Goal: Task Accomplishment & Management: Use online tool/utility

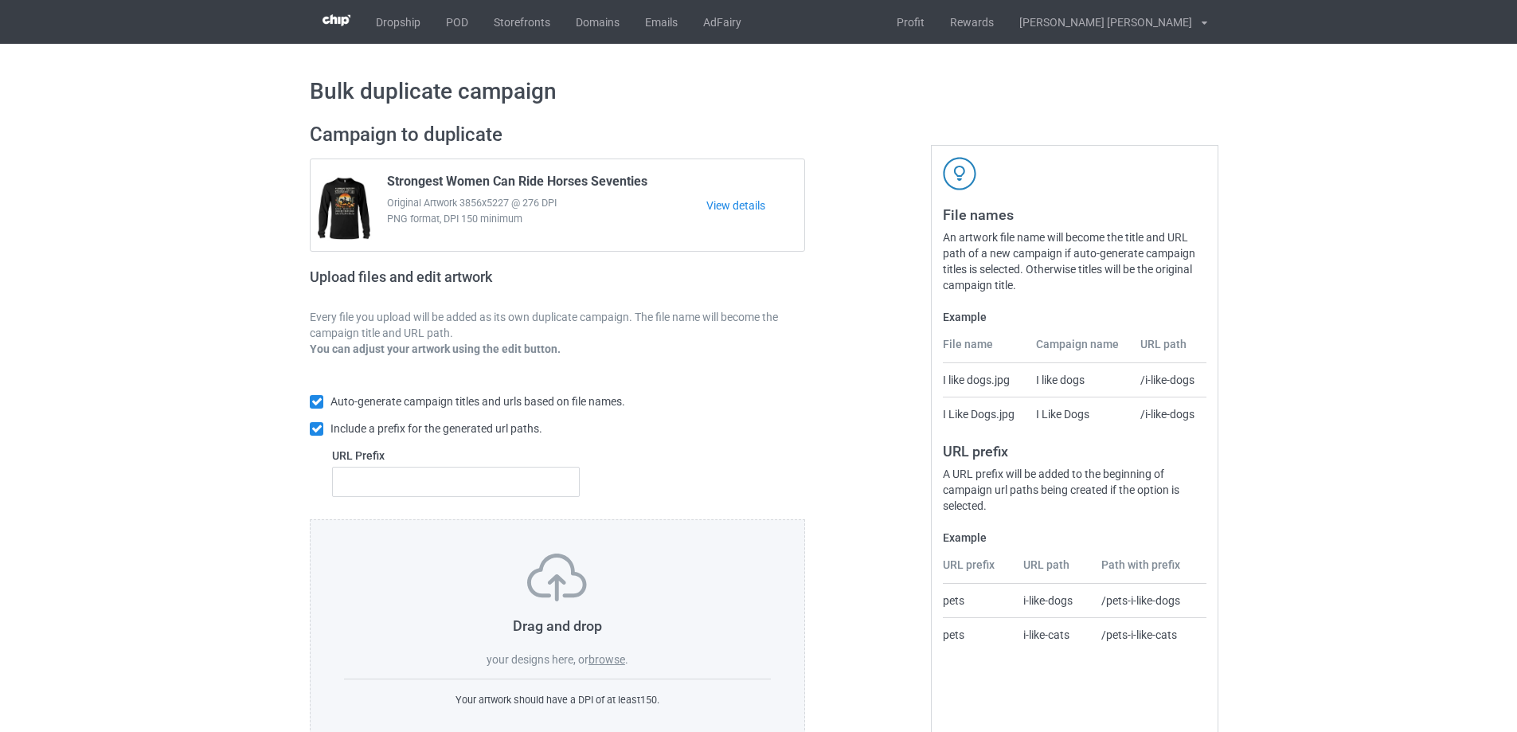
click at [609, 670] on div "Drag and drop your designs here, or browse . Your artwork should have a DPI of …" at bounding box center [557, 630] width 495 height 223
click at [613, 658] on label "browse" at bounding box center [607, 659] width 37 height 13
click at [0, 0] on input "browse" at bounding box center [0, 0] width 0 height 0
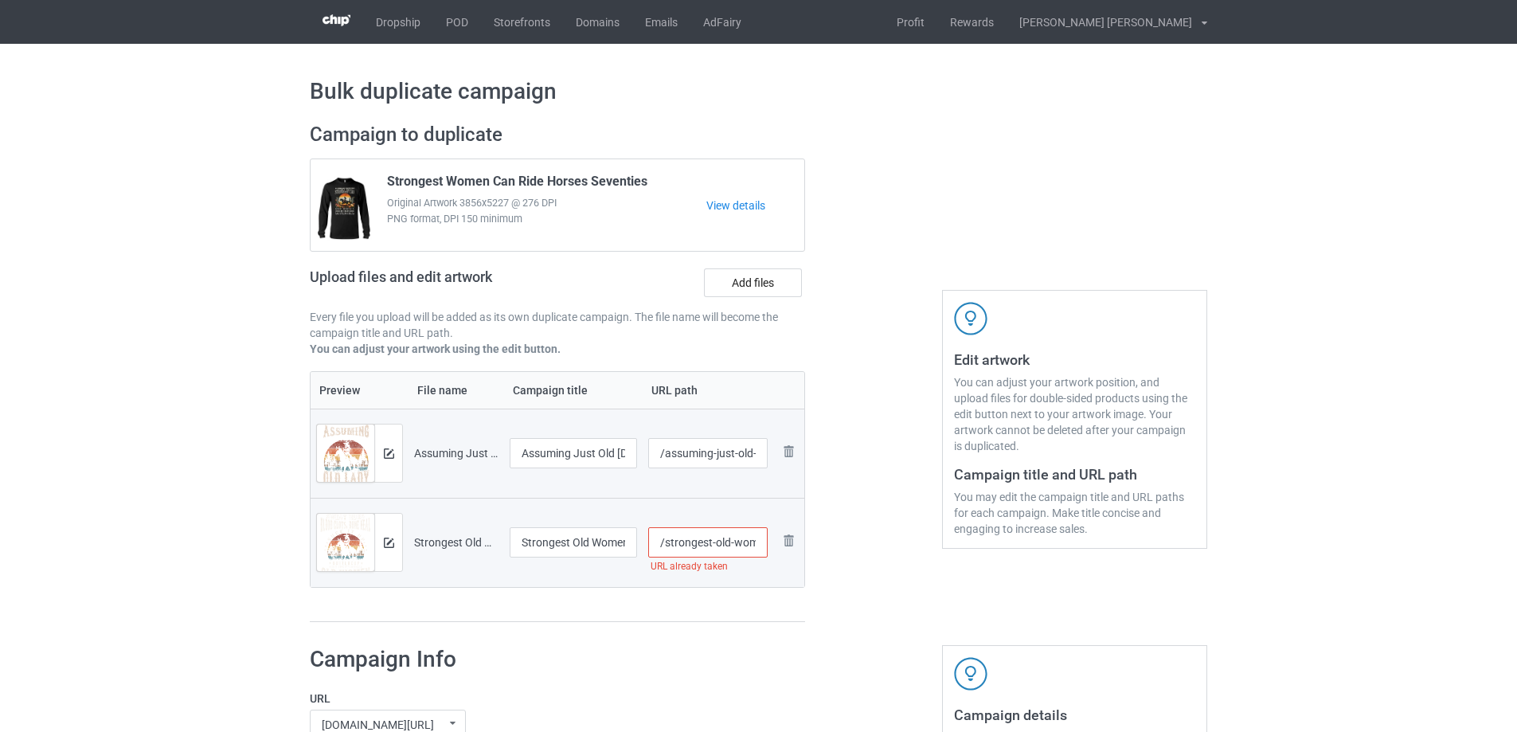
click at [721, 530] on input "/strongest-old-women-ride-horses" at bounding box center [708, 542] width 120 height 30
type input "/strongest-old-women-ride-horses-vintage"
click at [388, 463] on div at bounding box center [388, 453] width 28 height 57
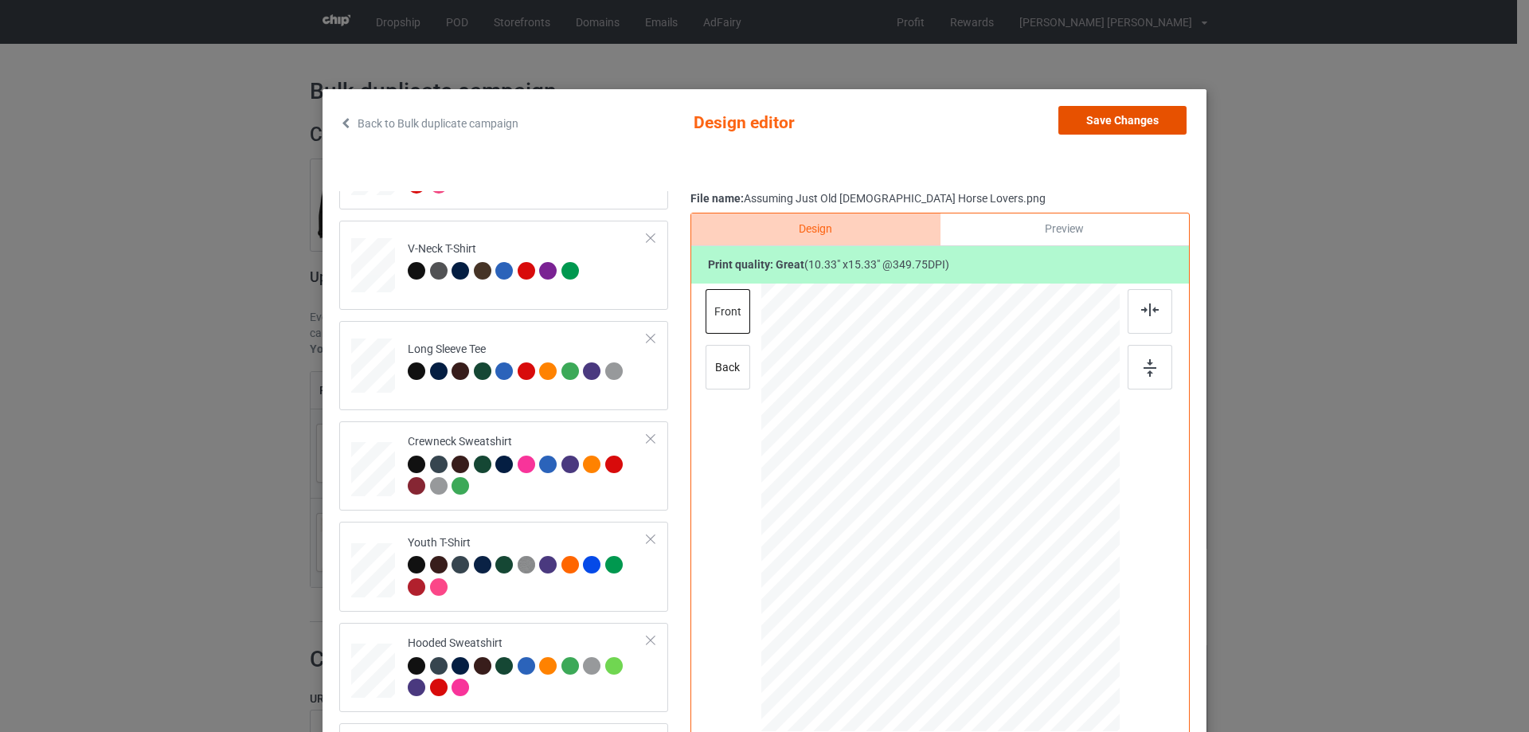
click at [1133, 115] on button "Save Changes" at bounding box center [1123, 120] width 128 height 29
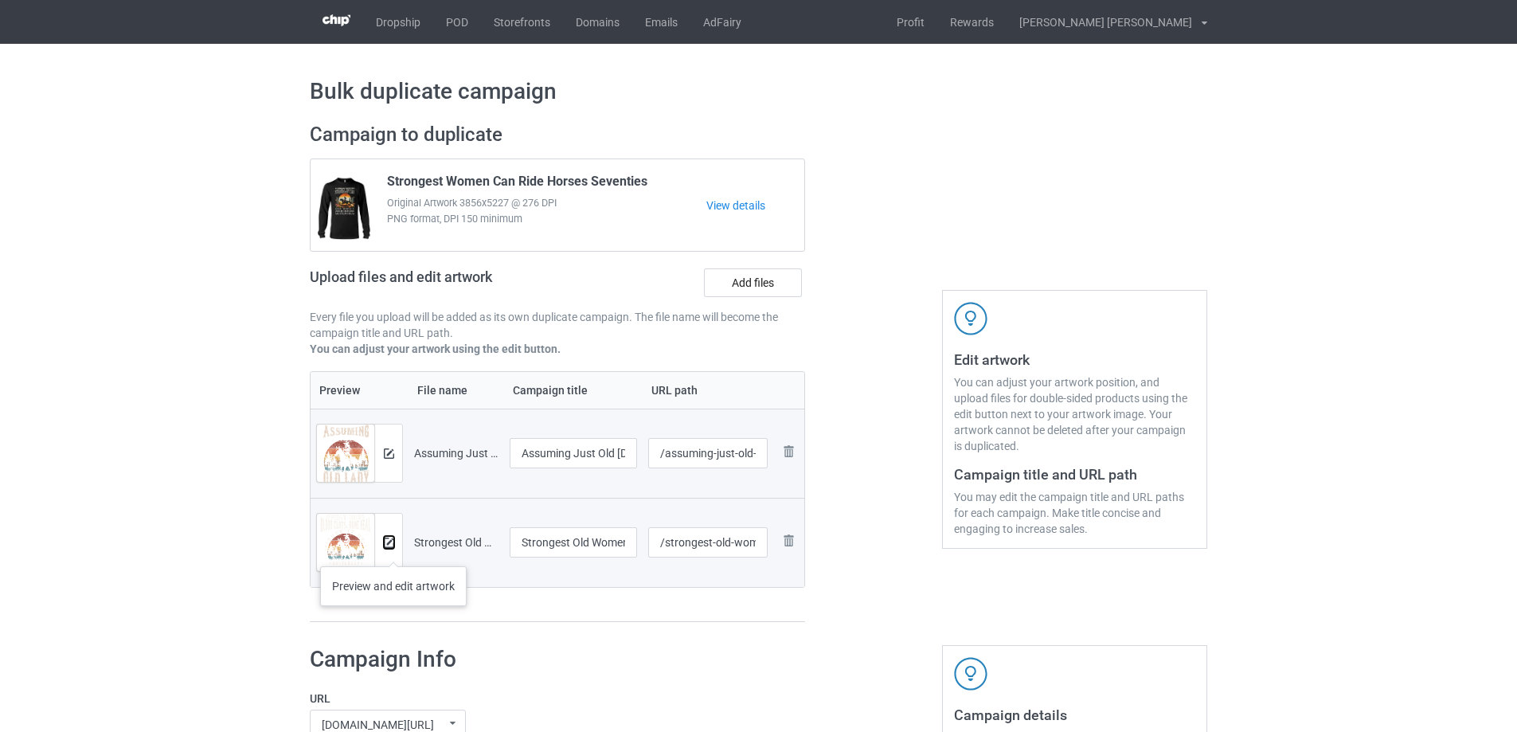
click at [393, 549] on button at bounding box center [389, 542] width 10 height 13
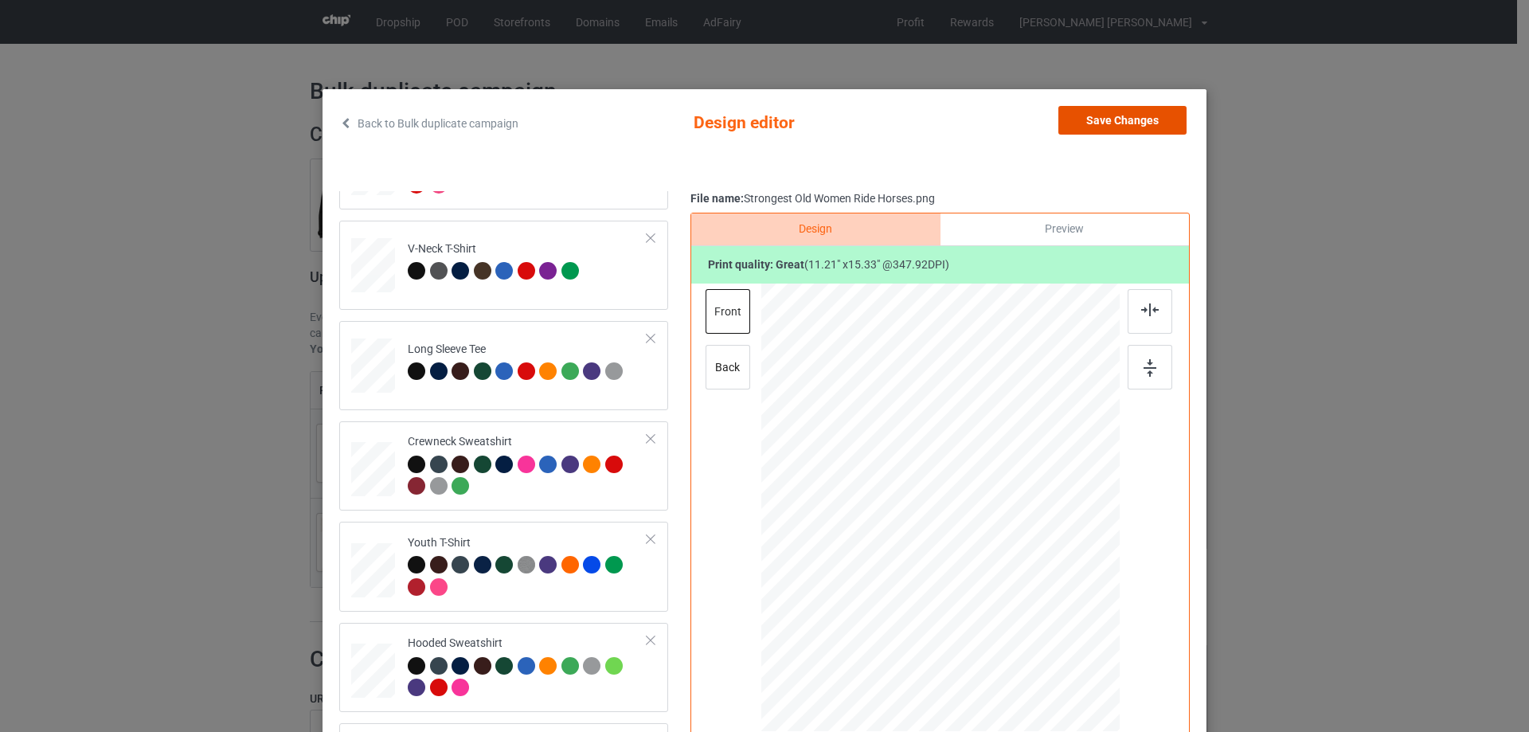
click at [1094, 117] on button "Save Changes" at bounding box center [1123, 120] width 128 height 29
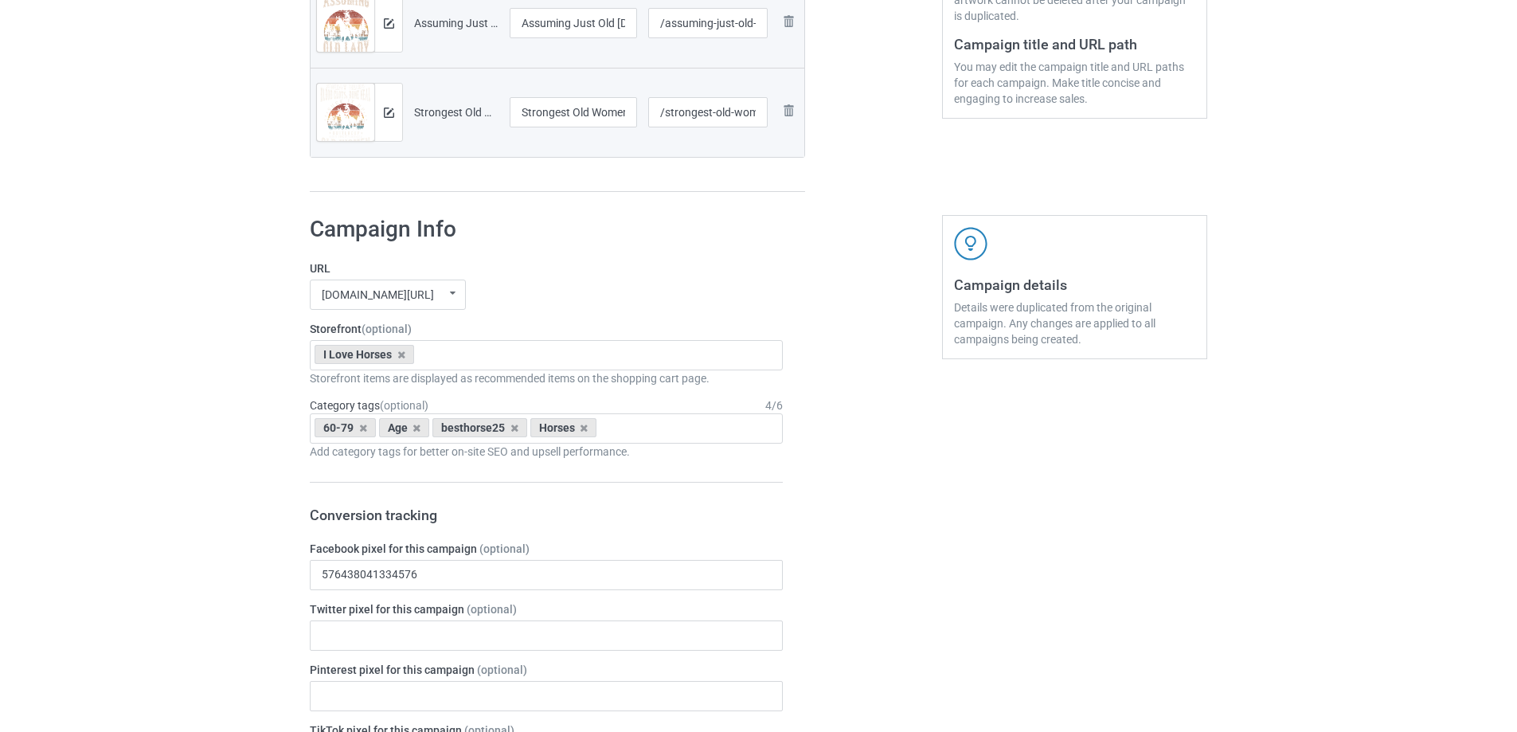
scroll to position [717, 0]
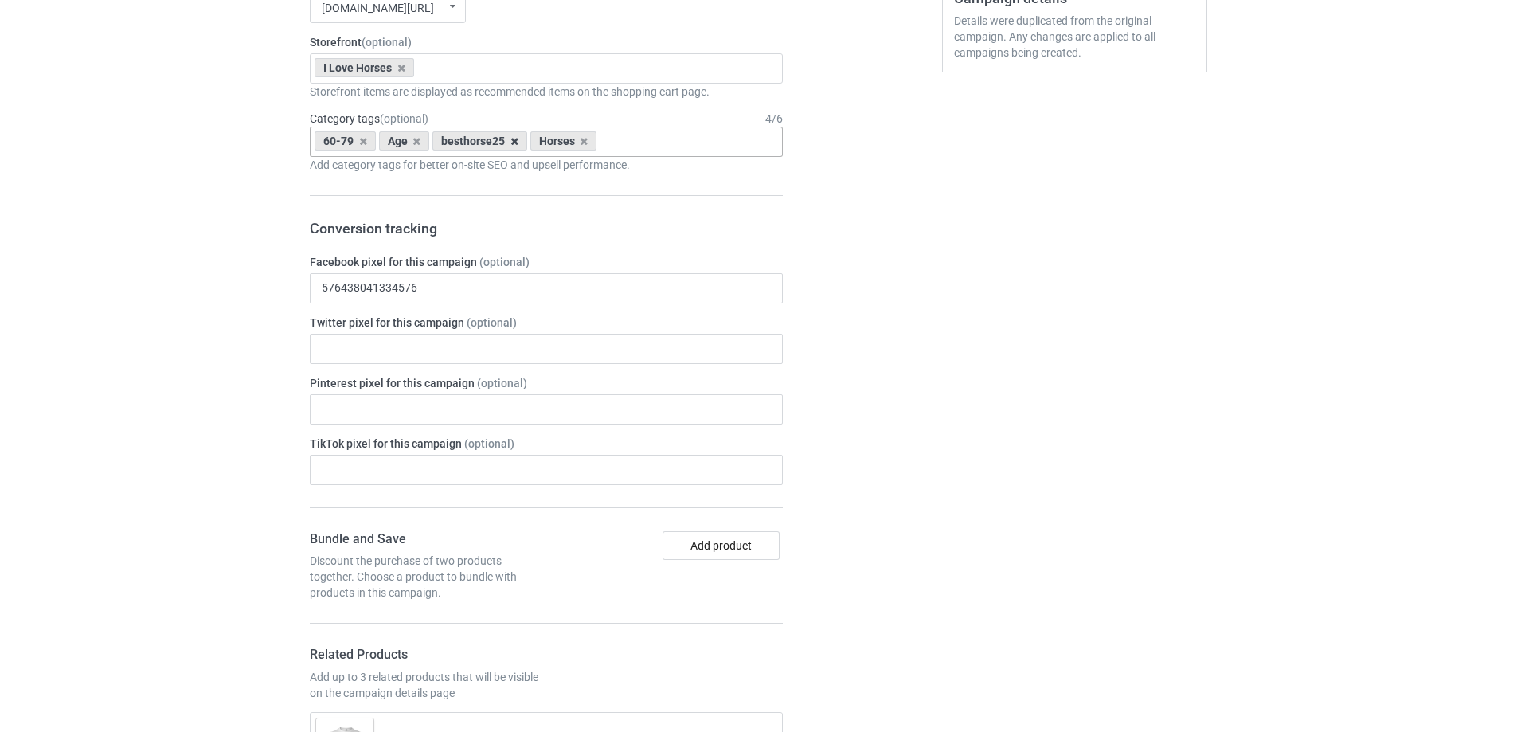
click at [511, 142] on icon at bounding box center [515, 141] width 8 height 10
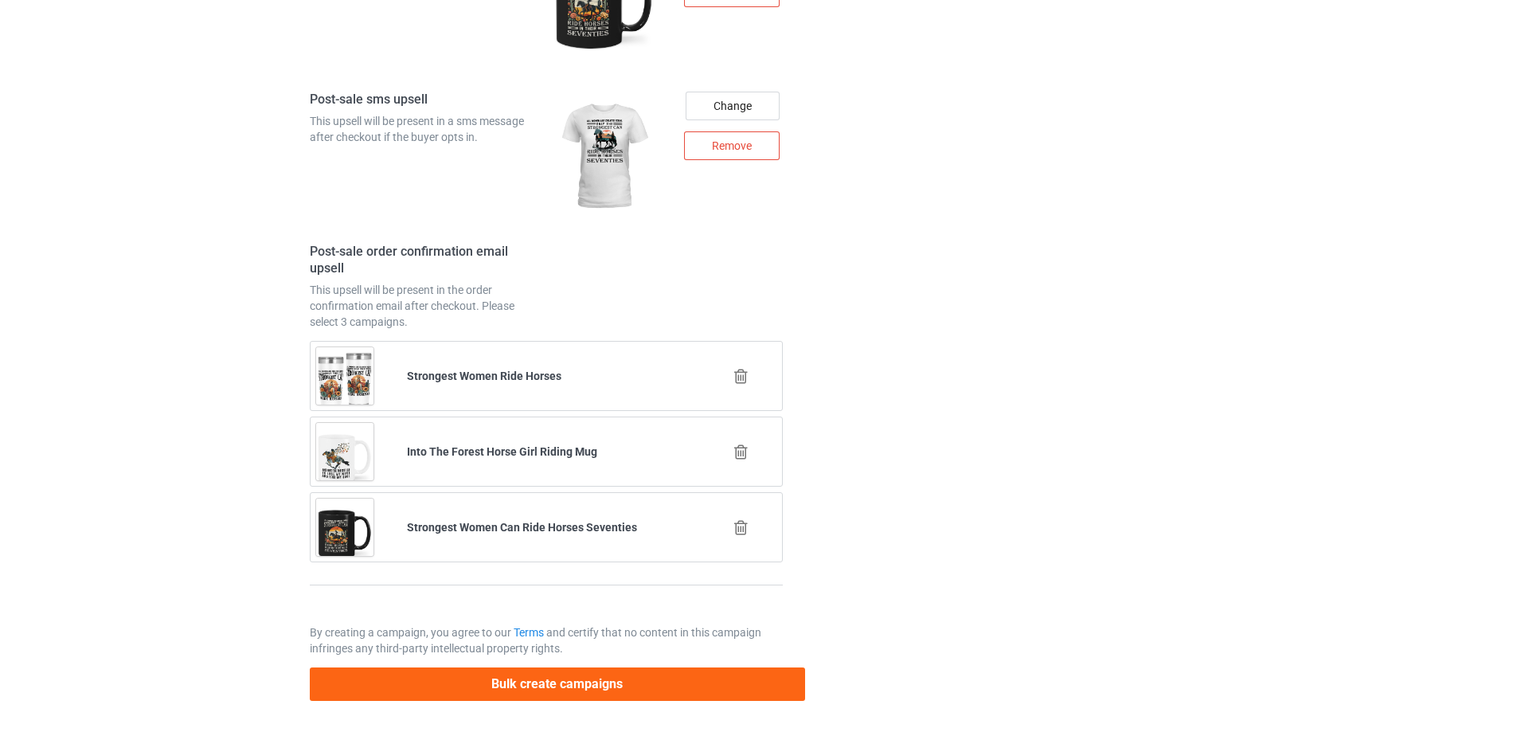
scroll to position [2313, 0]
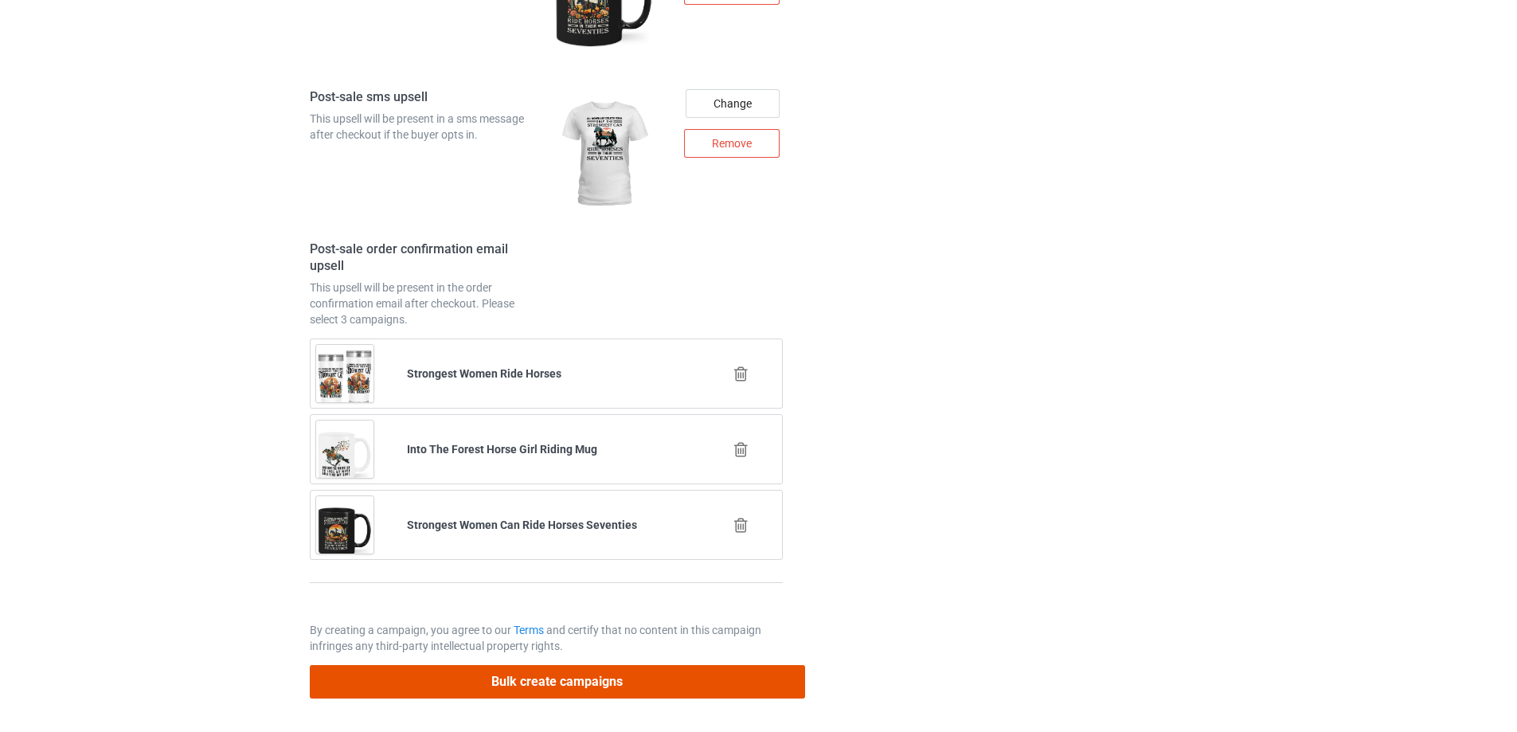
click at [525, 683] on button "Bulk create campaigns" at bounding box center [557, 681] width 495 height 33
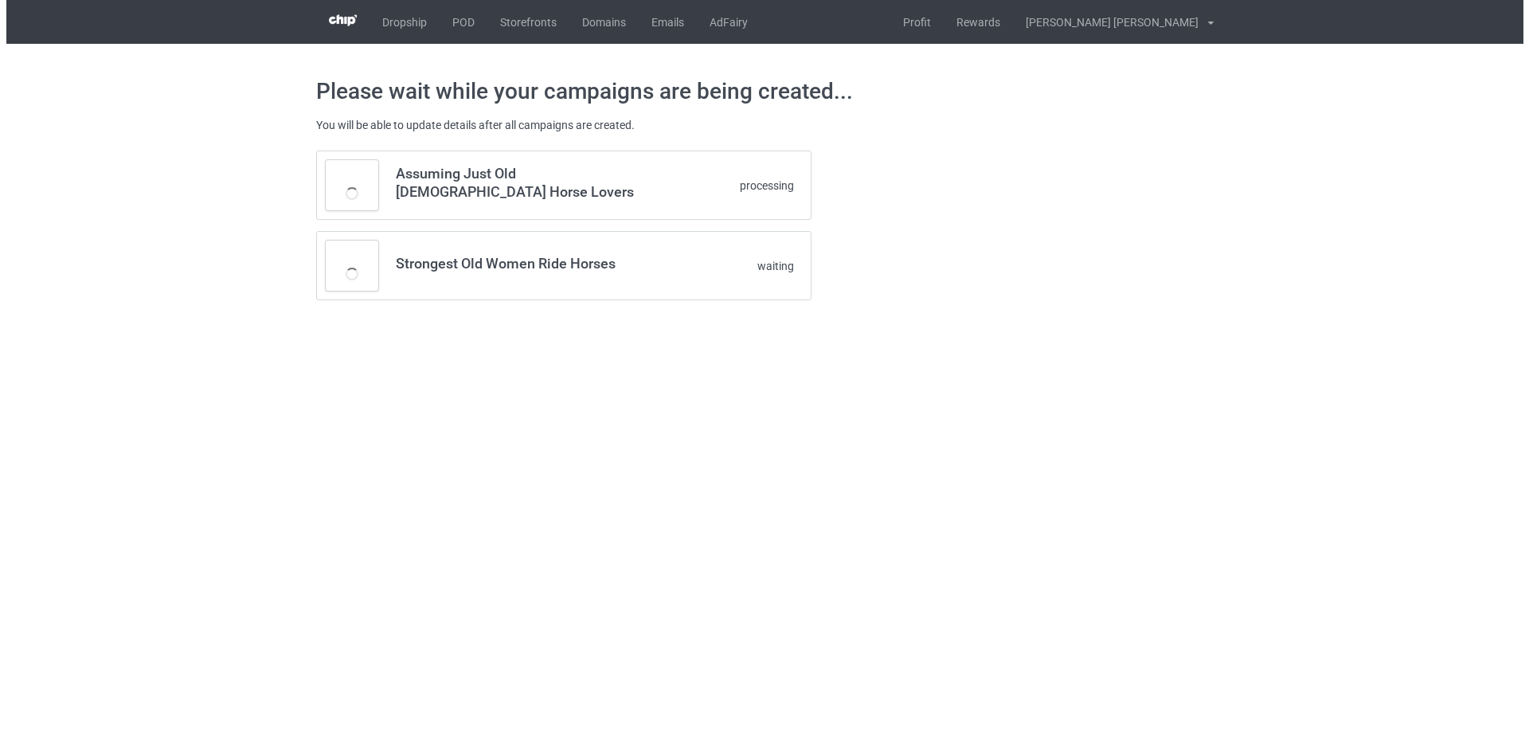
scroll to position [0, 0]
